Goal: Task Accomplishment & Management: Manage account settings

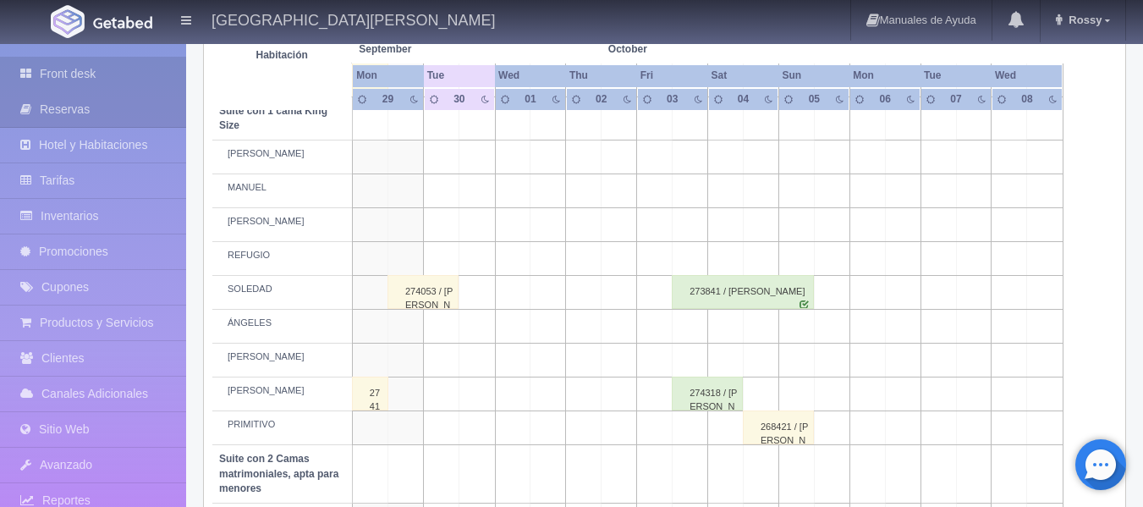
scroll to position [846, 0]
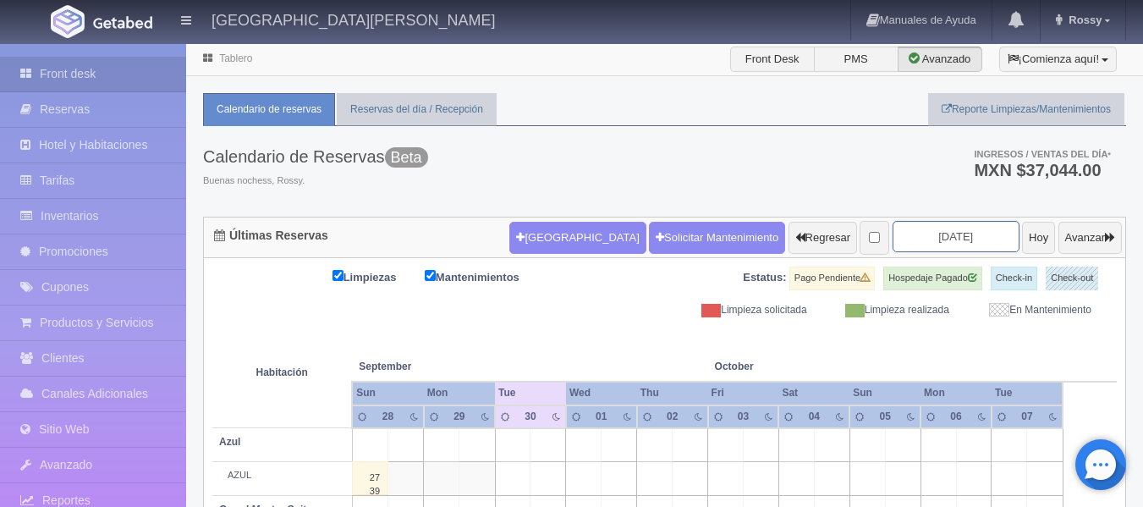
click at [972, 238] on input "2025-09-30" at bounding box center [955, 236] width 127 height 31
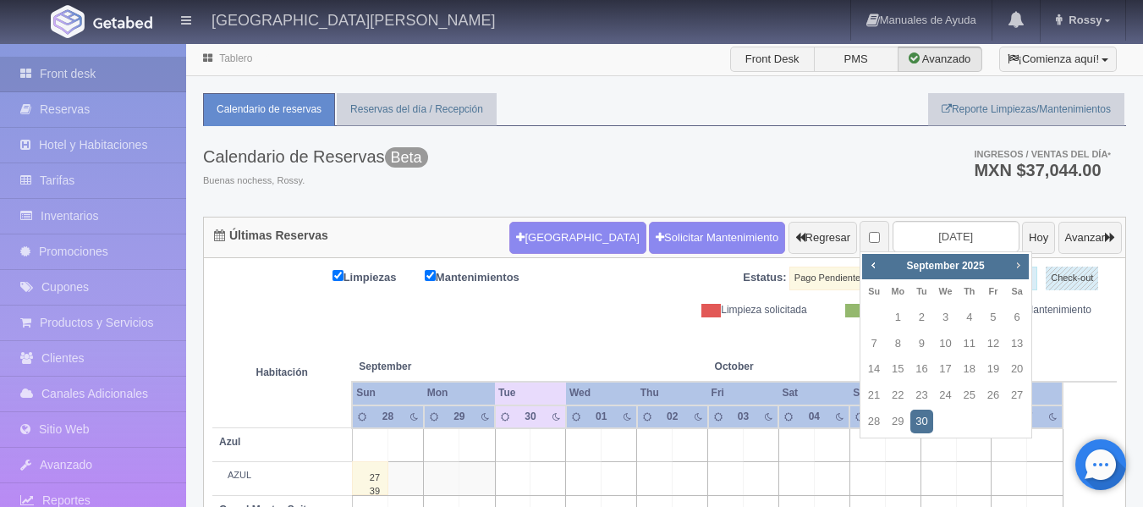
click at [1010, 268] on link "Next" at bounding box center [1018, 264] width 19 height 19
click at [990, 428] on link "31" at bounding box center [993, 421] width 22 height 25
type input "2025-10-31"
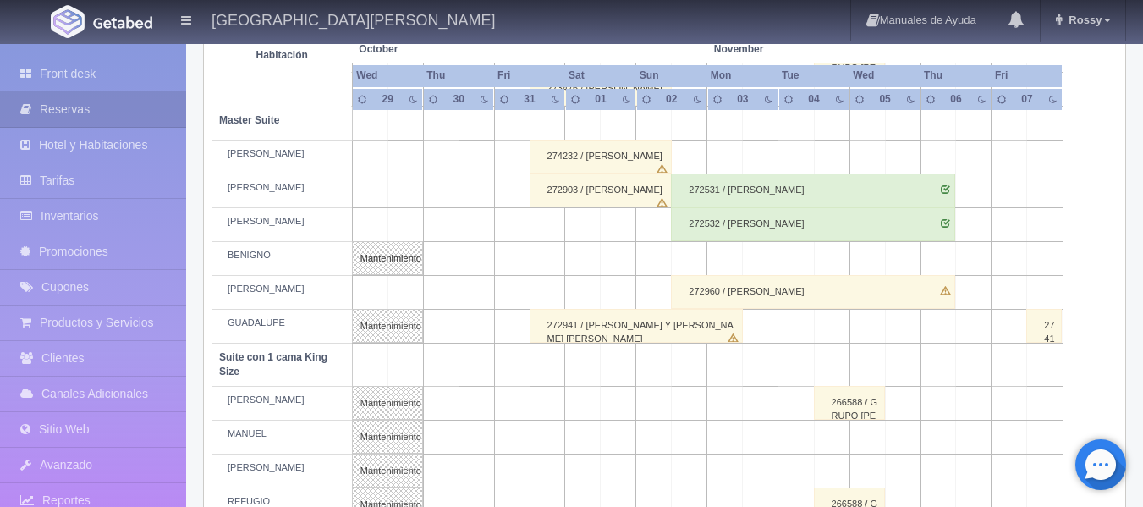
scroll to position [677, 0]
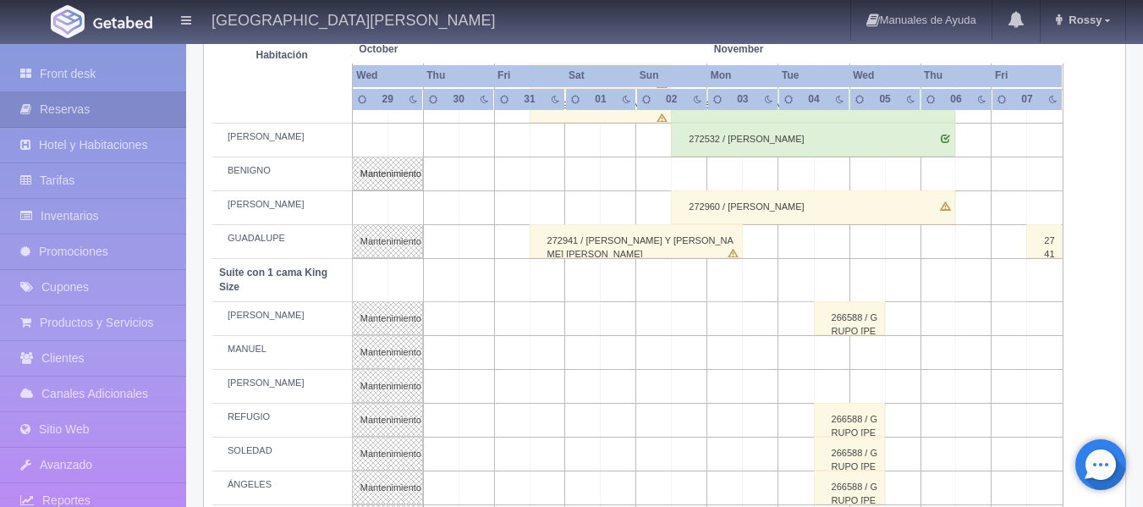
click at [547, 349] on td at bounding box center [548, 353] width 36 height 34
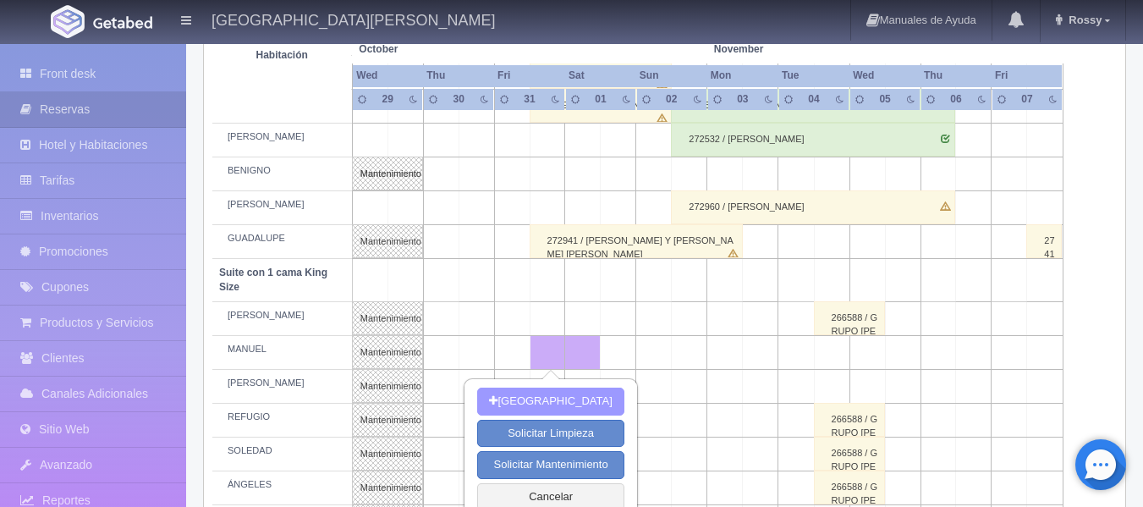
click at [555, 400] on button "Nueva Reserva" at bounding box center [550, 401] width 146 height 28
type input "31-10-2025"
type input "01-11-2025"
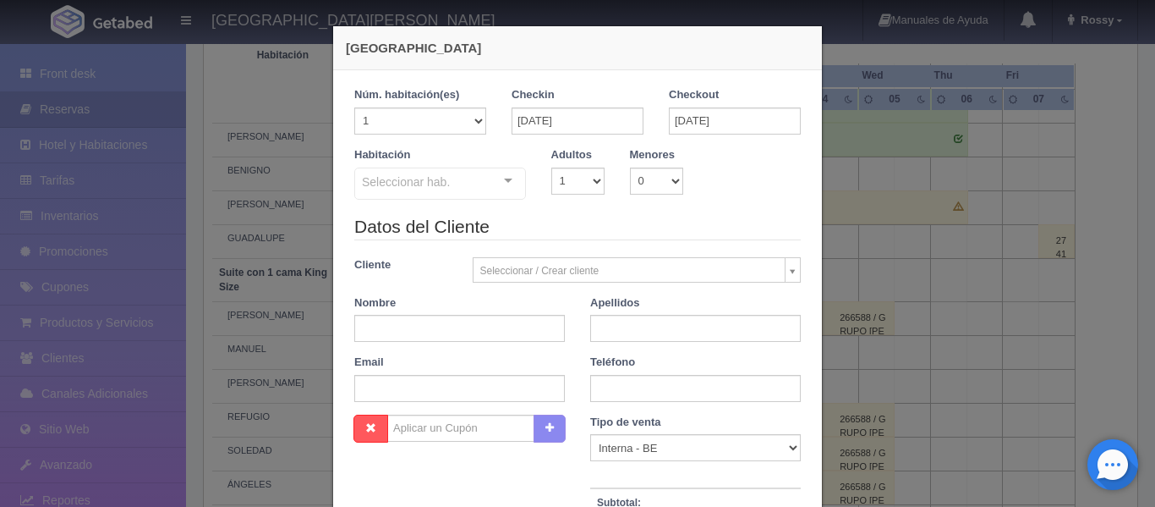
checkbox input "false"
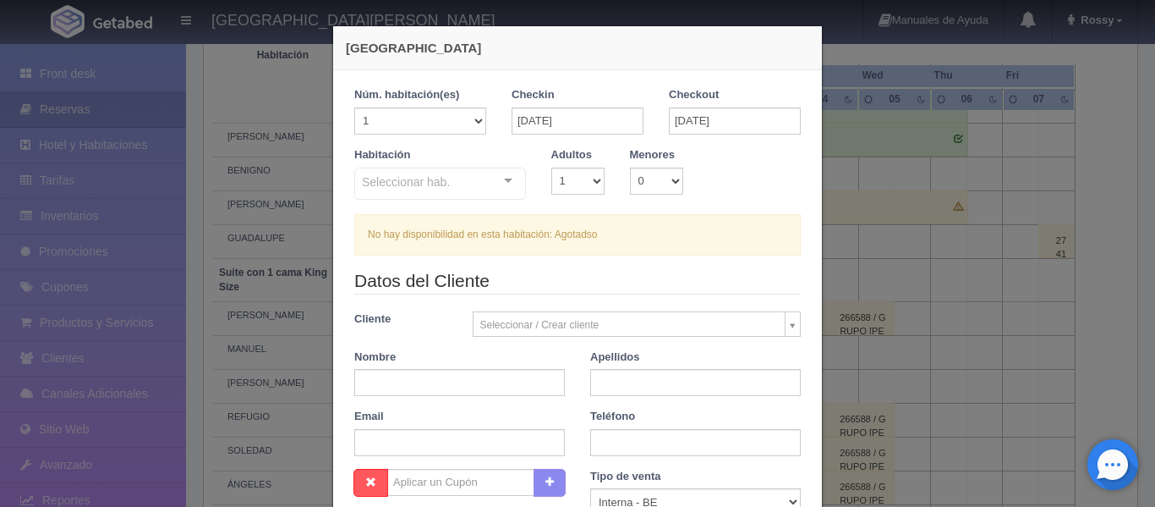
click at [508, 181] on div at bounding box center [508, 180] width 34 height 25
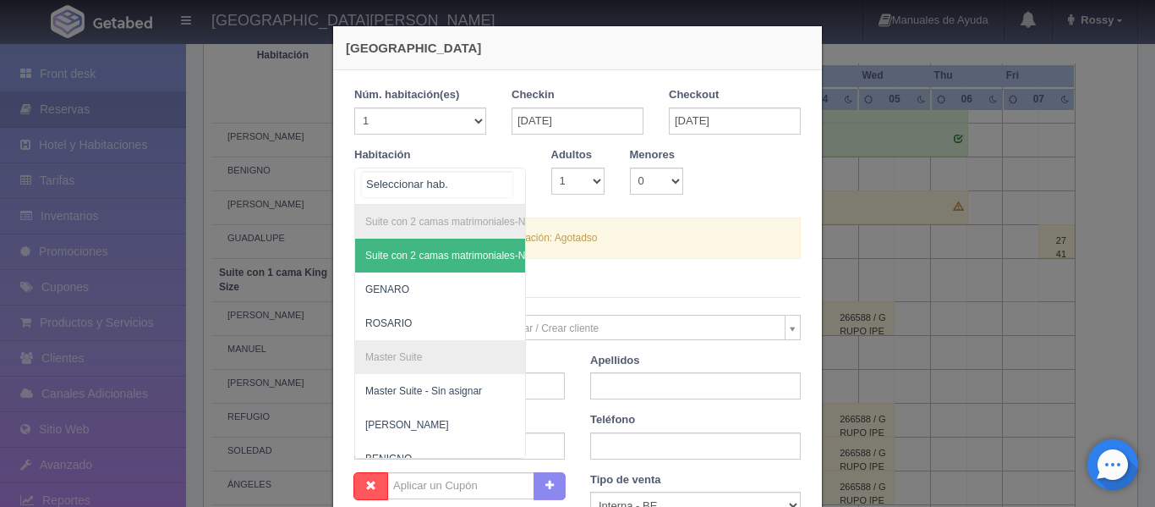
click at [503, 176] on input "text" at bounding box center [437, 184] width 151 height 25
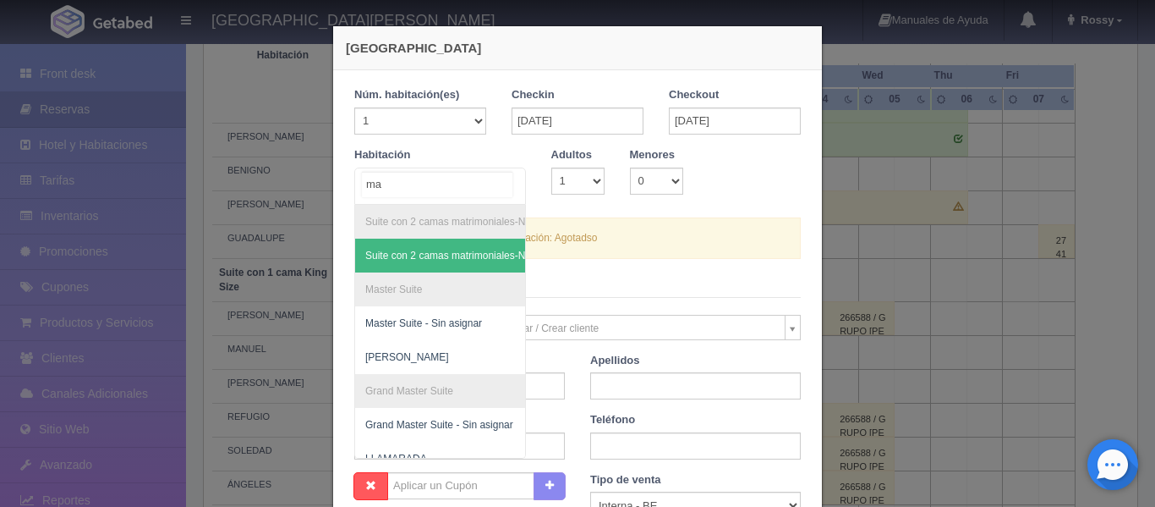
type input "man"
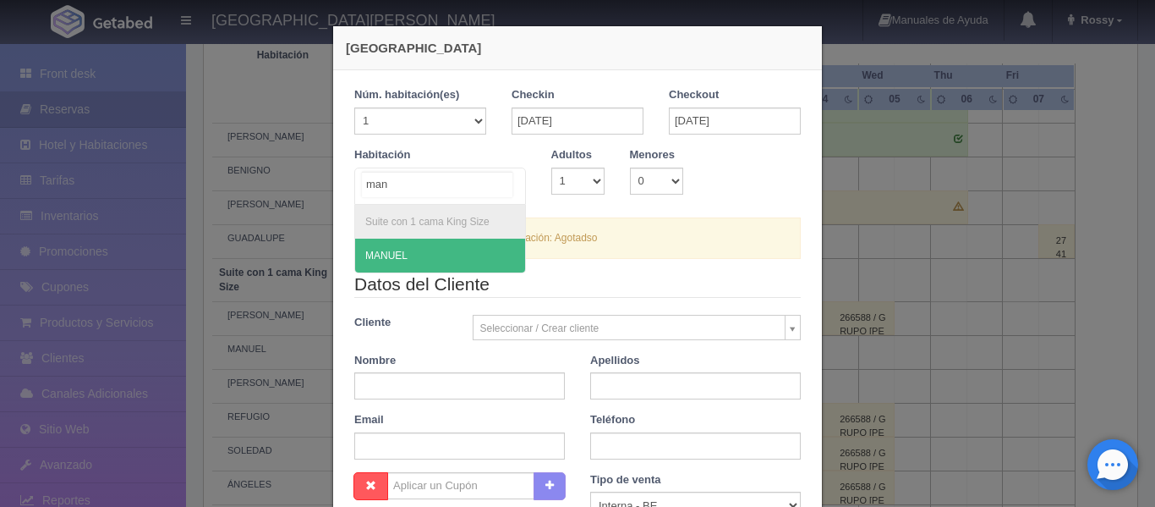
click at [407, 253] on span "MANUEL" at bounding box center [440, 256] width 170 height 34
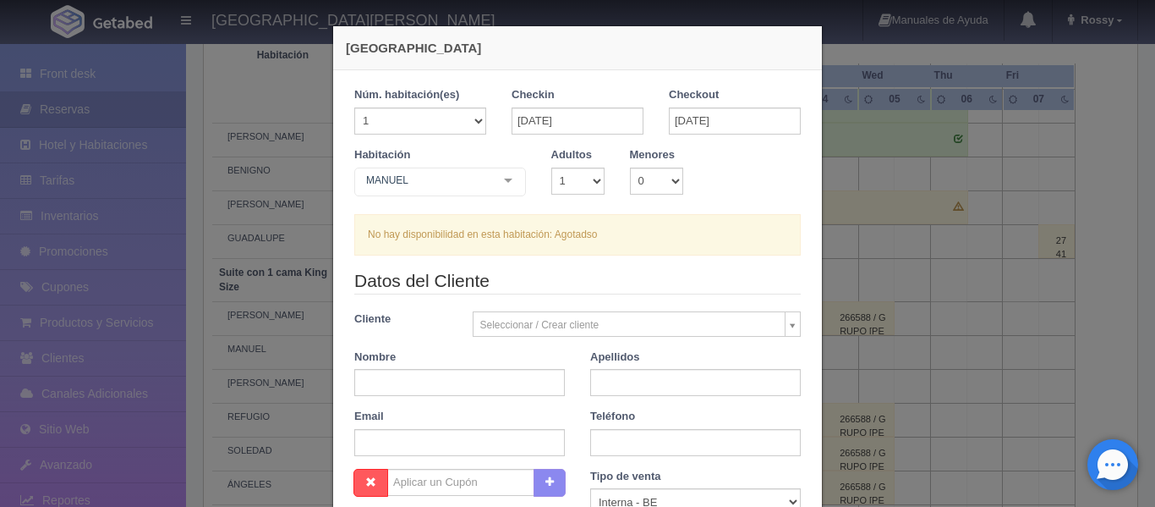
checkbox input "false"
click at [588, 180] on select "1 2 3 4 5 6 7 8 9 10" at bounding box center [578, 180] width 53 height 27
select select "2"
click at [552, 167] on select "1 2 3 4 5 6 7 8 9 10" at bounding box center [578, 180] width 53 height 27
checkbox input "false"
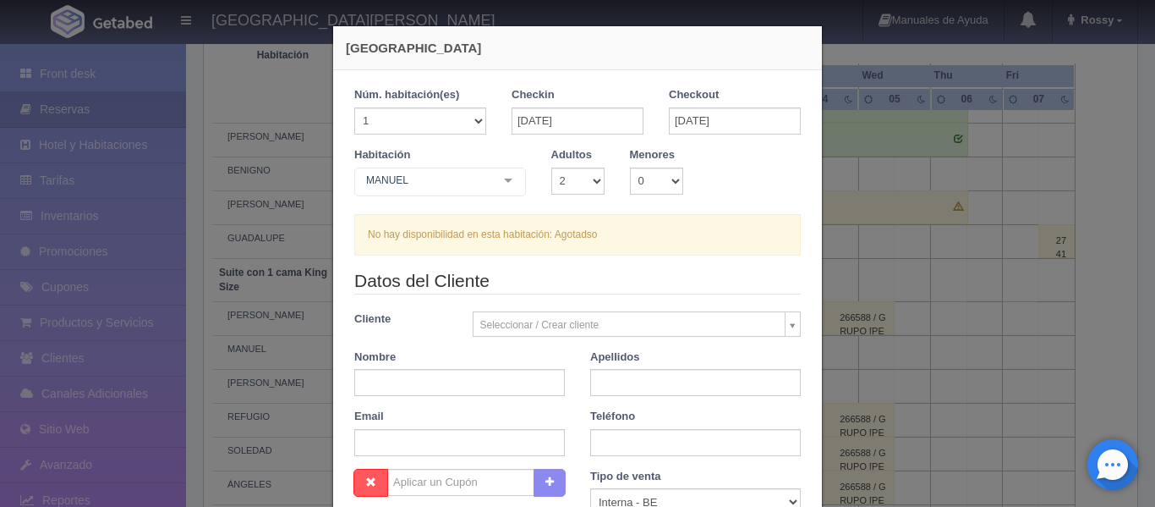
click at [848, 240] on div "Nueva Reserva 1 Núm. habitación(es) 1 2 3 4 5 6 7 8 9 10 11 12 13 14 15 16 17 1…" at bounding box center [577, 253] width 1155 height 507
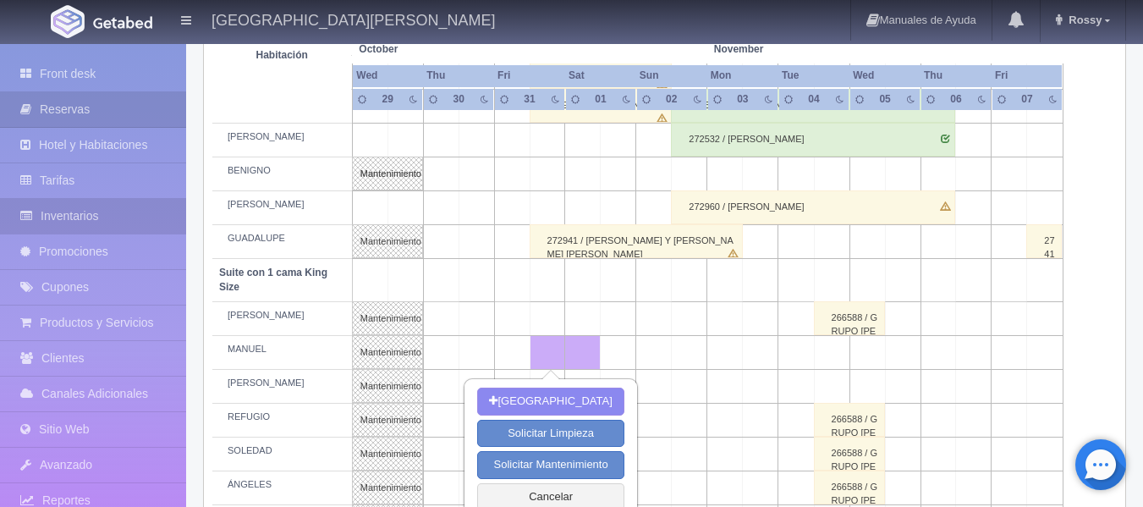
click at [91, 216] on link "Inventarios" at bounding box center [93, 216] width 186 height 35
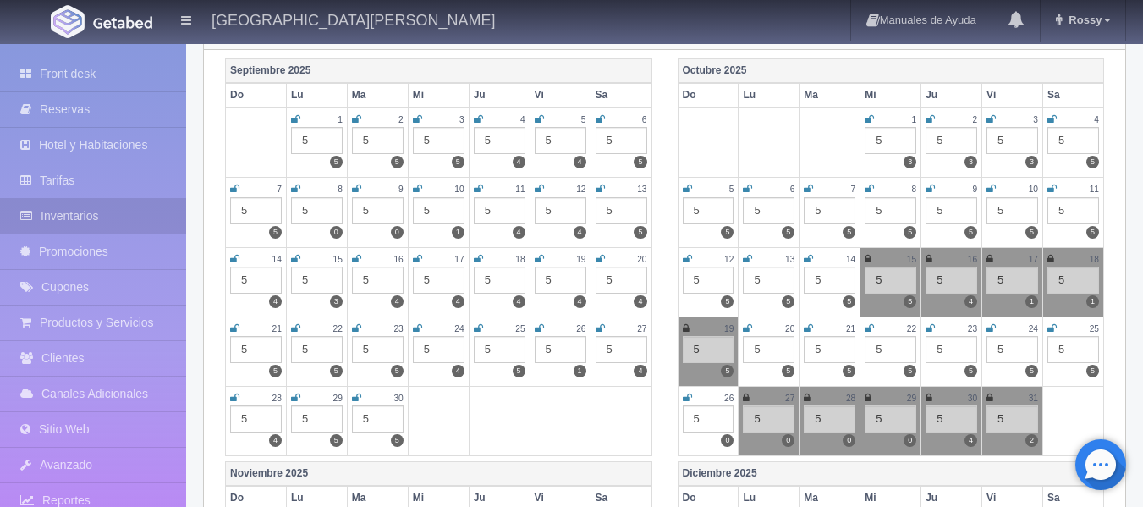
scroll to position [254, 0]
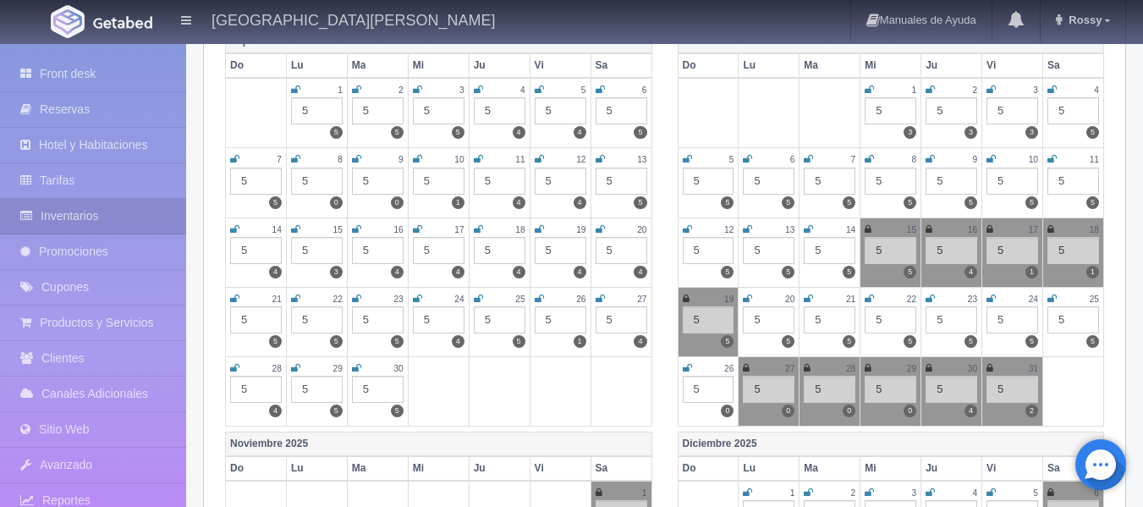
click at [990, 366] on icon at bounding box center [989, 368] width 7 height 10
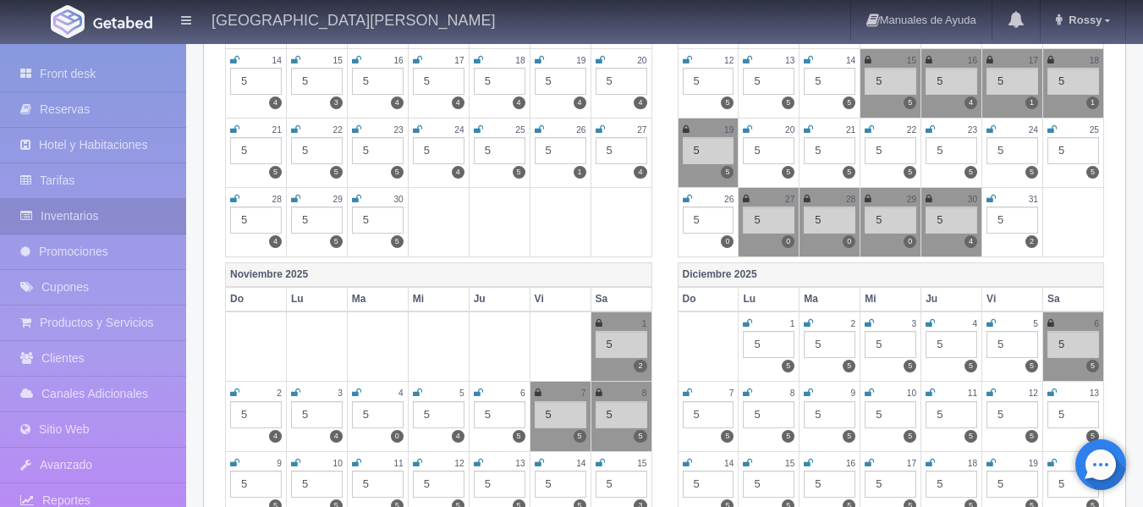
click at [600, 318] on icon at bounding box center [599, 323] width 7 height 10
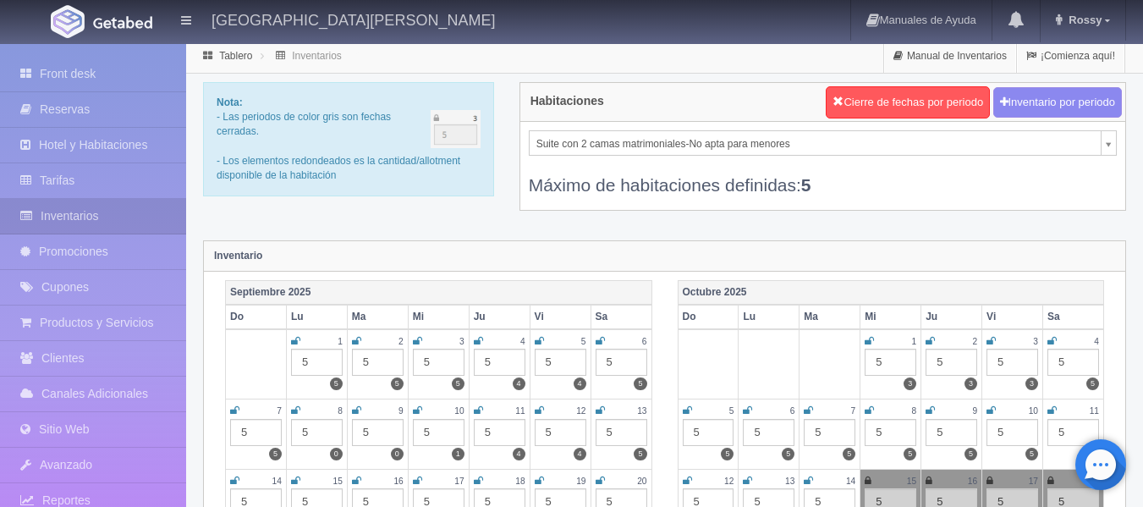
scroll to position [0, 0]
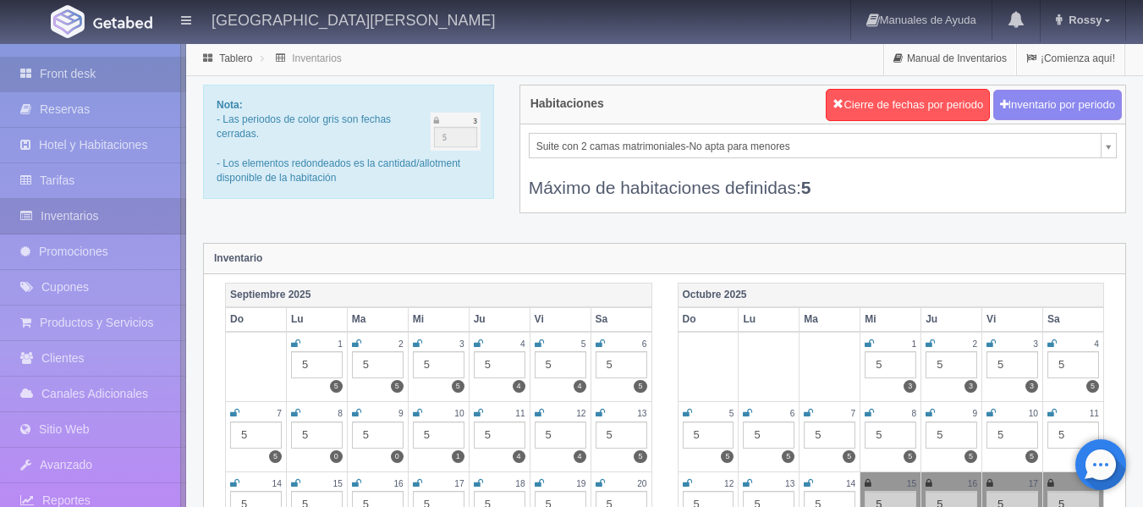
click at [95, 80] on link "Front desk" at bounding box center [93, 74] width 186 height 35
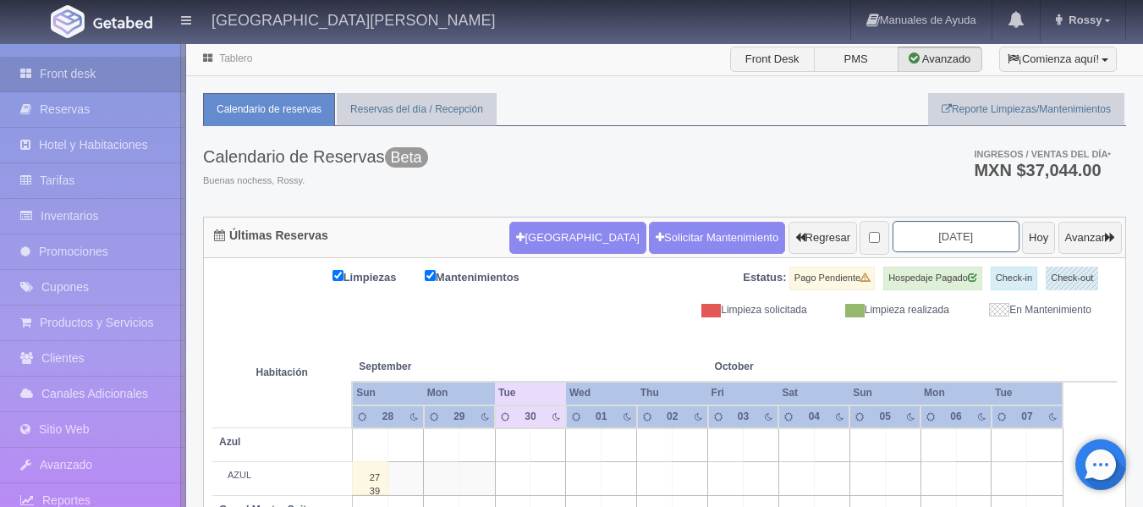
click at [963, 233] on input "[DATE]" at bounding box center [955, 236] width 127 height 31
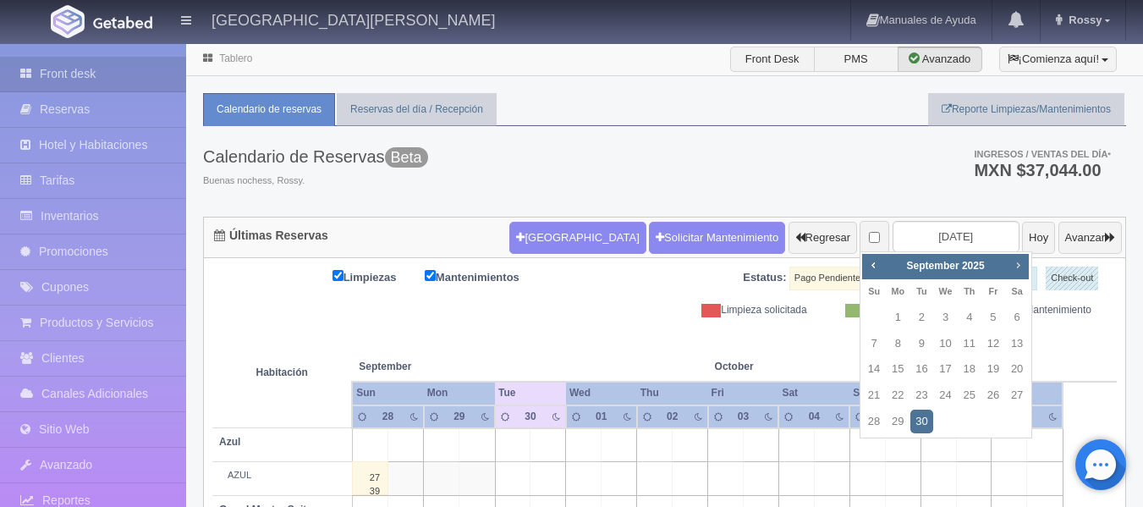
click at [1020, 266] on span "Next" at bounding box center [1018, 265] width 14 height 14
click at [994, 423] on link "31" at bounding box center [993, 421] width 22 height 25
type input "[DATE]"
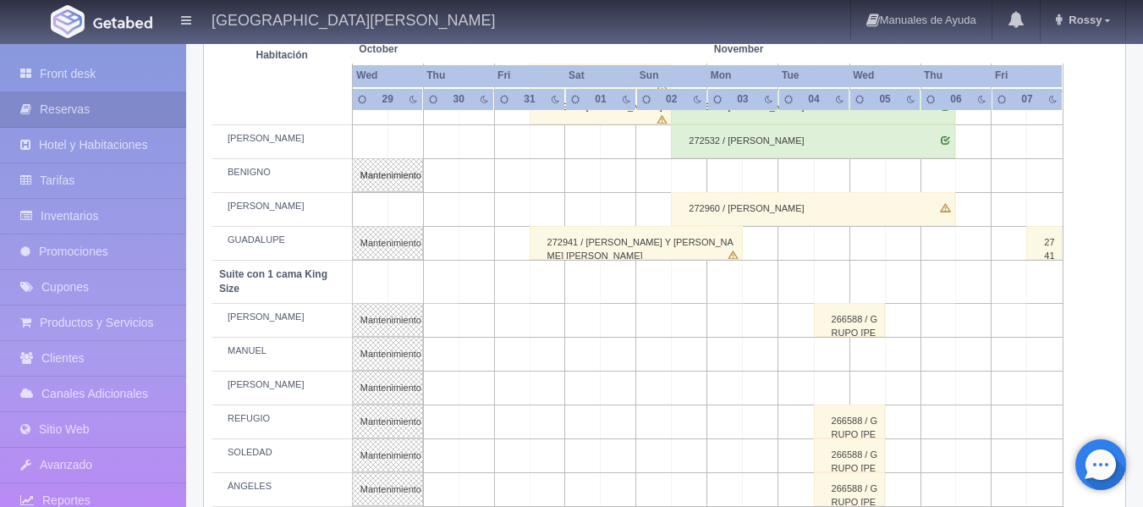
scroll to position [677, 0]
click at [551, 352] on td at bounding box center [548, 353] width 36 height 34
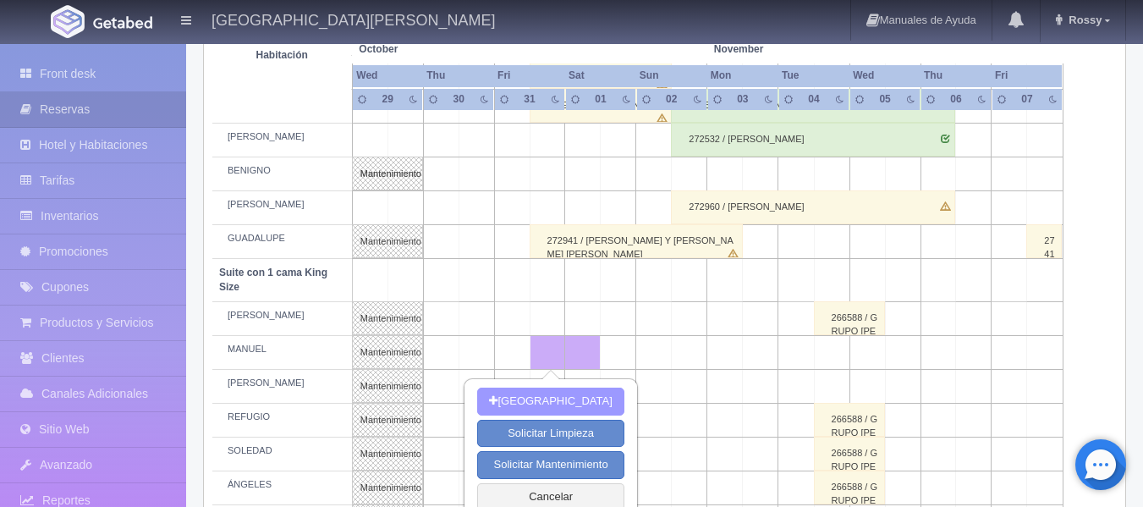
click at [549, 402] on button "[GEOGRAPHIC_DATA]" at bounding box center [550, 401] width 146 height 28
type input "[DATE]"
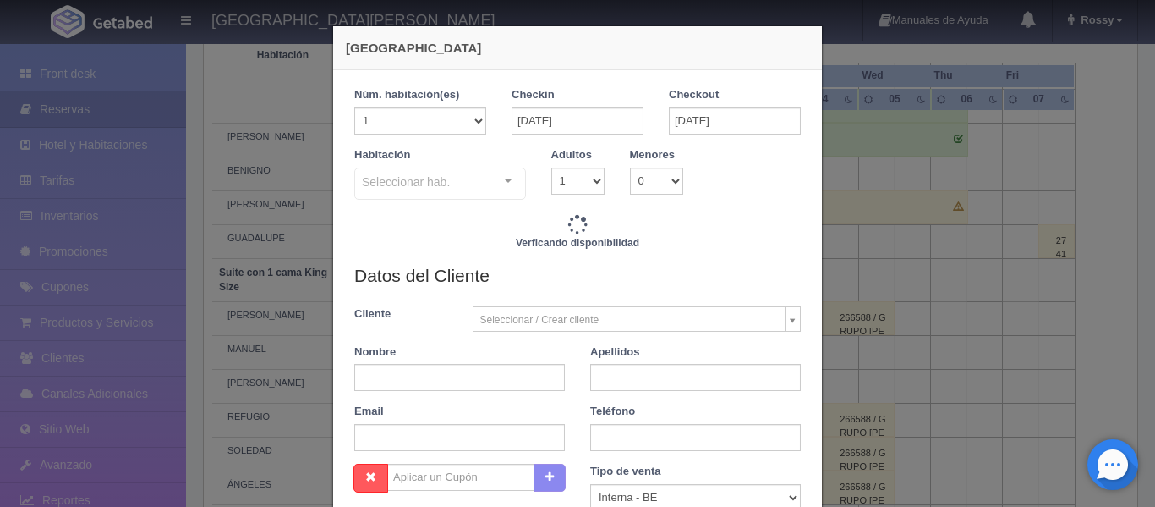
checkbox input "false"
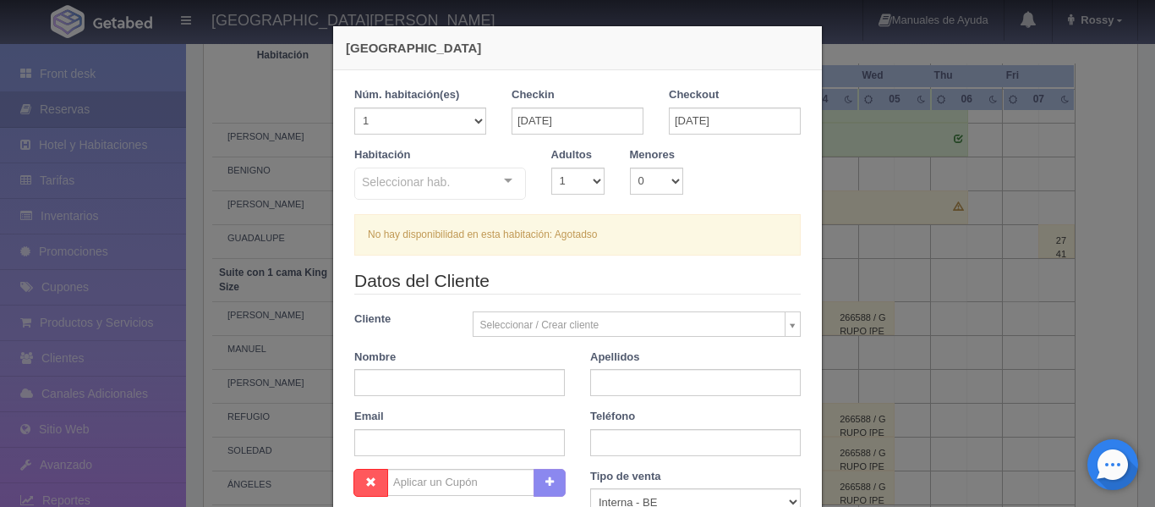
click at [500, 182] on div "Seleccionar hab. Suite con 2 camas matrimoniales-No apta para menores Suite con…" at bounding box center [440, 184] width 172 height 34
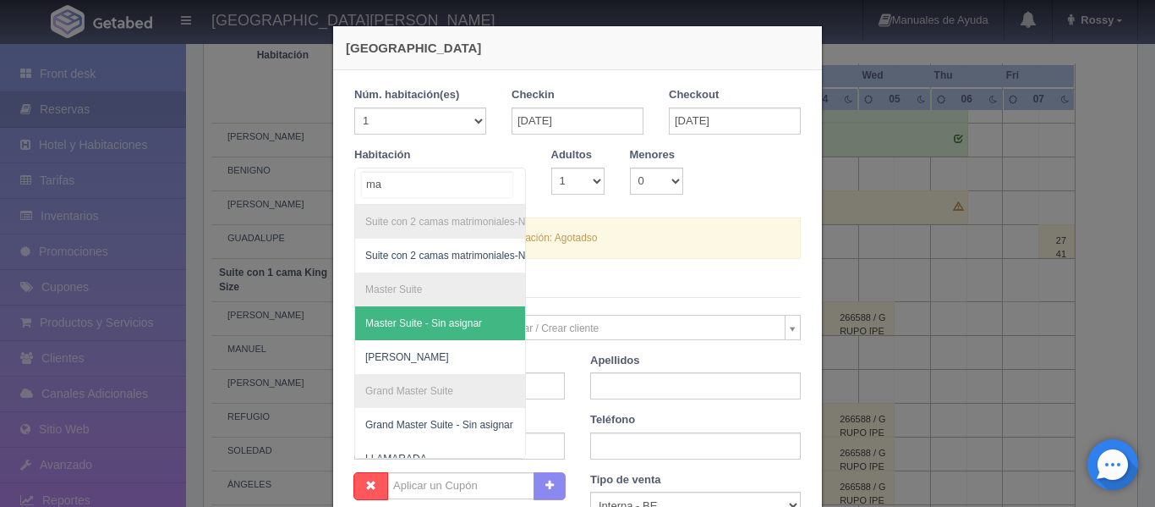
type input "man"
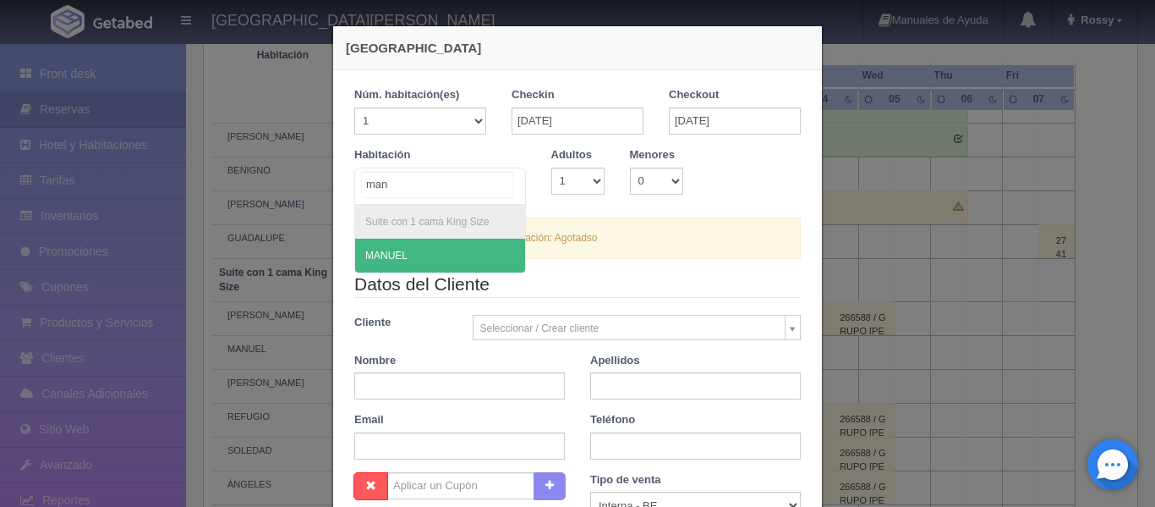
click at [466, 258] on span "MANUEL" at bounding box center [440, 256] width 170 height 34
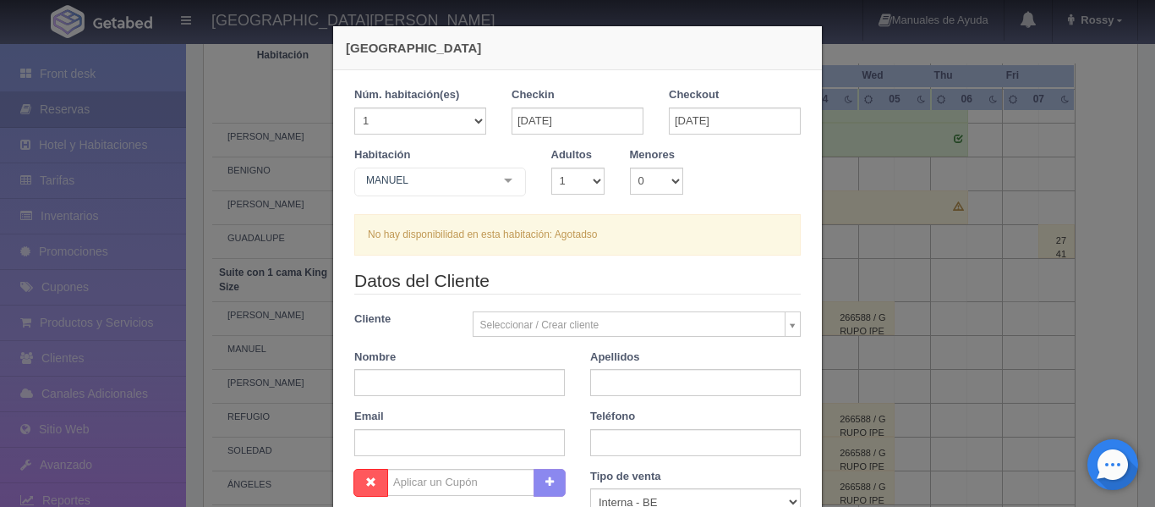
checkbox input "false"
click at [129, 288] on div "[GEOGRAPHIC_DATA] 1 Núm. habitación(es) 1 2 3 4 5 6 7 8 9 10 11 12 13 14 15 16 …" at bounding box center [577, 253] width 1155 height 507
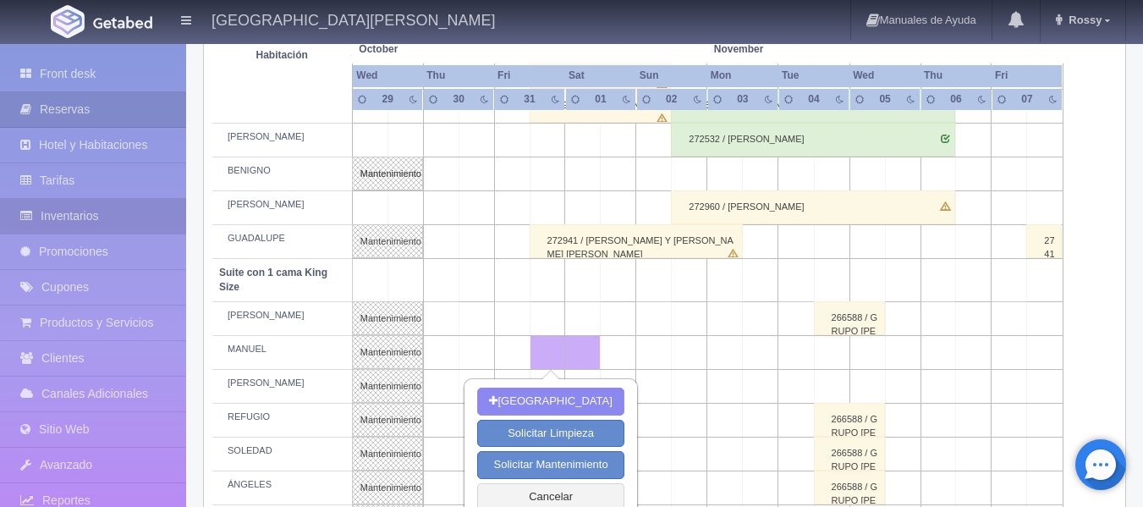
click at [87, 223] on link "Inventarios" at bounding box center [93, 216] width 186 height 35
